Goal: Transaction & Acquisition: Purchase product/service

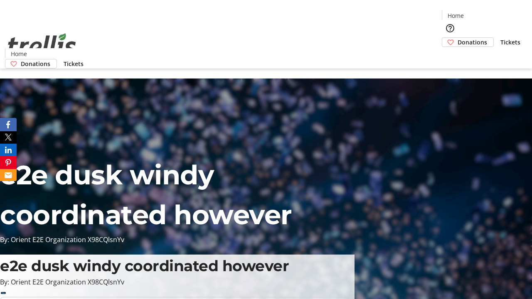
click at [501, 38] on span "Tickets" at bounding box center [511, 42] width 20 height 9
